Goal: Use online tool/utility: Utilize a website feature to perform a specific function

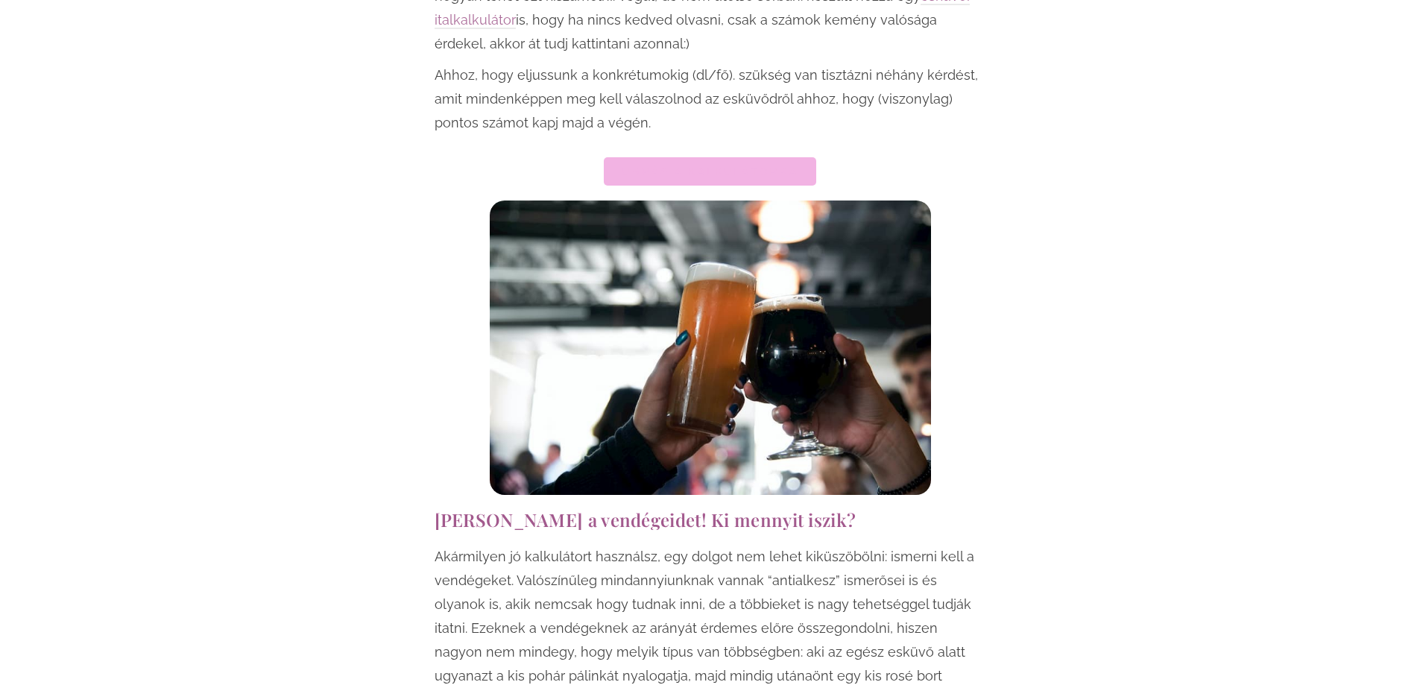
click at [701, 166] on span "Ugrás a kalkulátorra" at bounding box center [710, 171] width 177 height 10
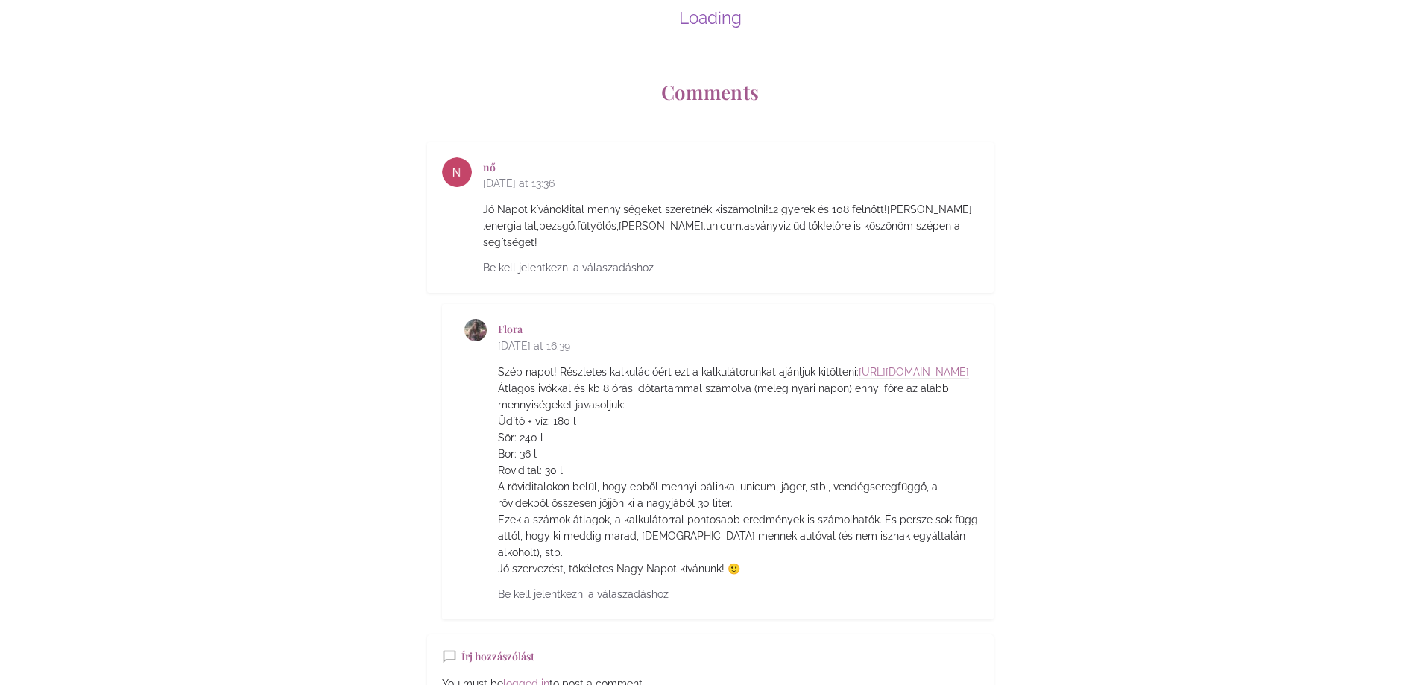
scroll to position [6538, 0]
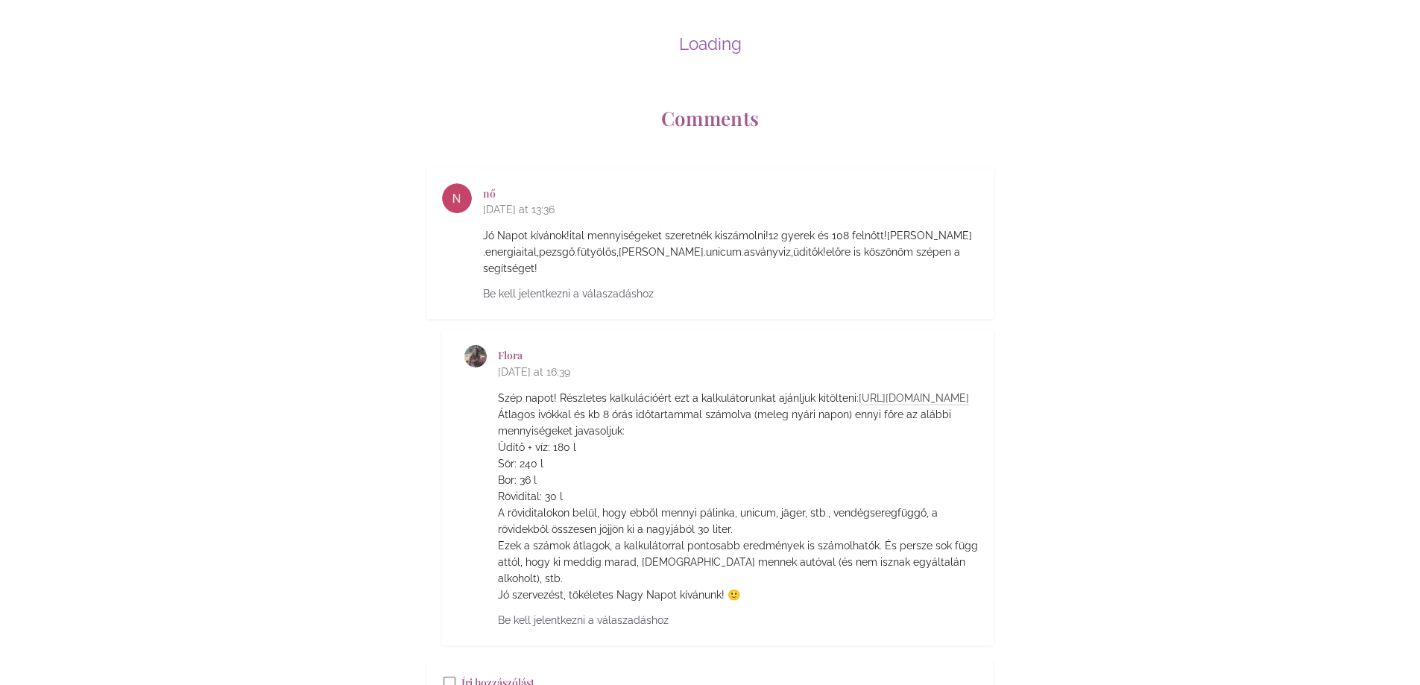
click at [859, 392] on link "[URL][DOMAIN_NAME]" at bounding box center [914, 398] width 110 height 13
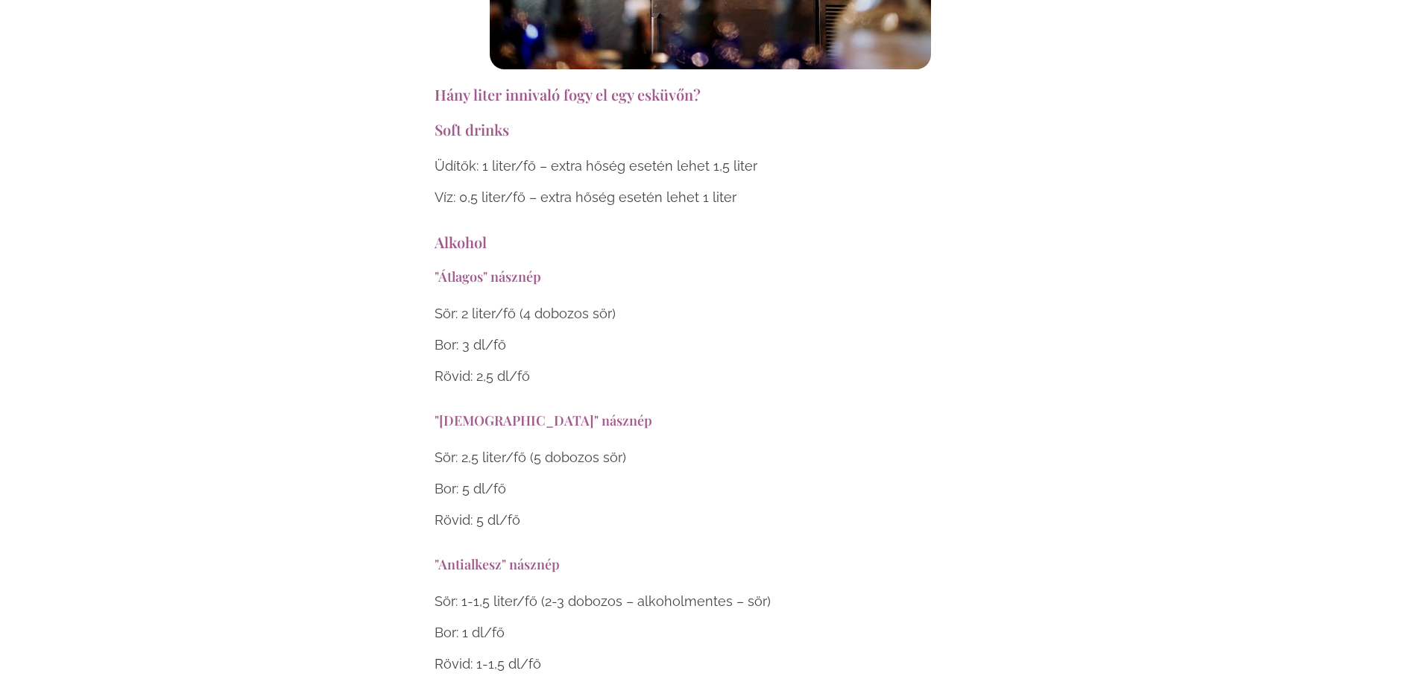
scroll to position [5144, 0]
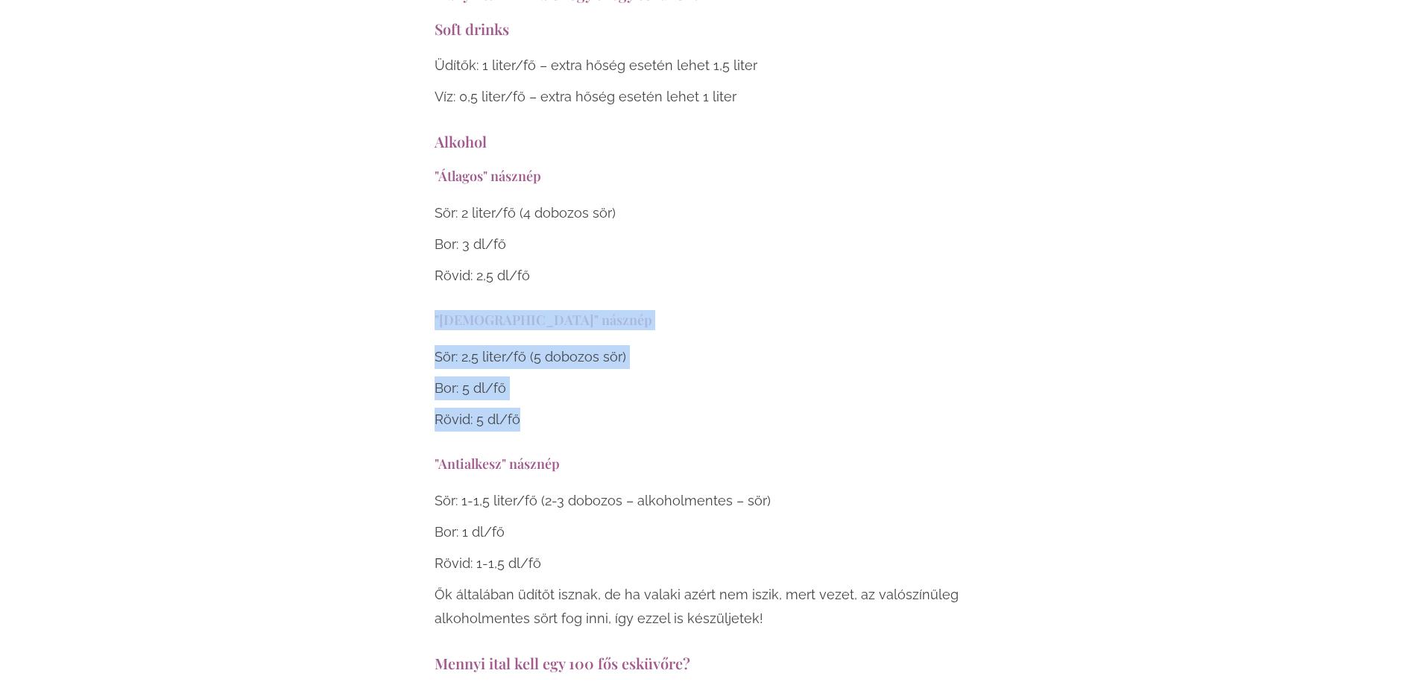
drag, startPoint x: 436, startPoint y: 247, endPoint x: 529, endPoint y: 338, distance: 130.2
copy div ""Iszákos" násznép Sör: 2,5 liter/fő (5 dobozos sör) Bor: 5 dl/fő Rövid: 5 dl/fő"
